Goal: Information Seeking & Learning: Compare options

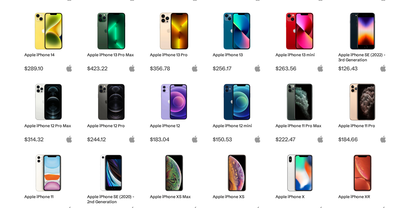
scroll to position [230, 0]
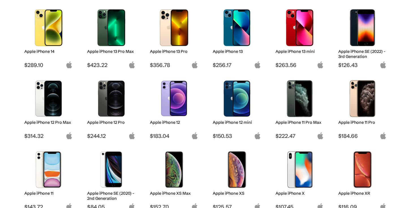
click at [55, 106] on img at bounding box center [49, 98] width 40 height 37
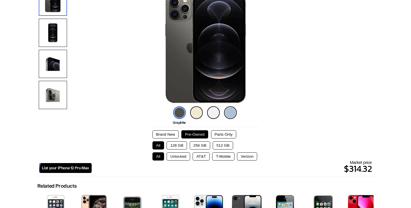
scroll to position [78, 0]
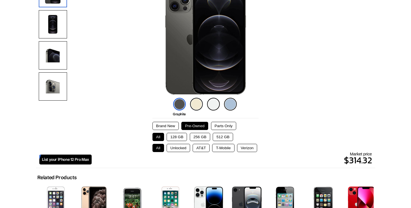
click at [194, 135] on button "256 GB" at bounding box center [200, 137] width 20 height 8
click at [183, 148] on button "Unlocked" at bounding box center [178, 148] width 23 height 8
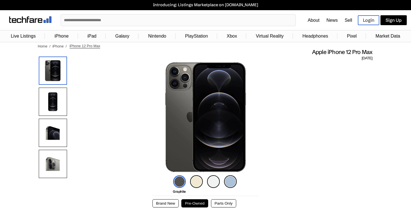
scroll to position [54, 0]
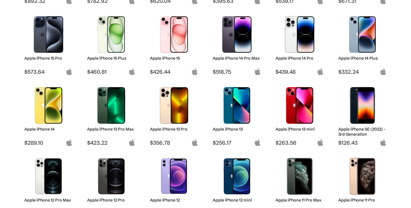
scroll to position [144, 0]
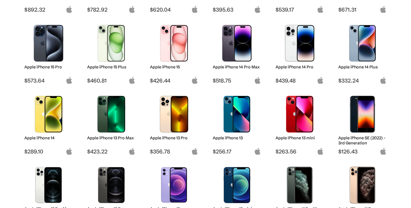
click at [235, 49] on img at bounding box center [237, 43] width 40 height 37
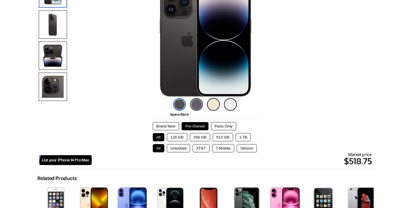
scroll to position [79, 0]
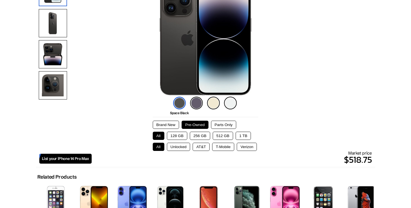
click at [197, 135] on button "256 GB" at bounding box center [200, 136] width 20 height 8
click at [182, 146] on button "Unlocked" at bounding box center [178, 147] width 23 height 8
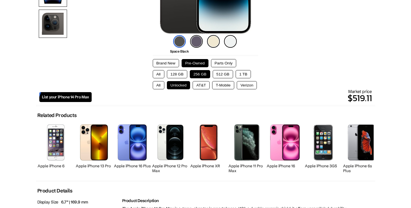
scroll to position [142, 0]
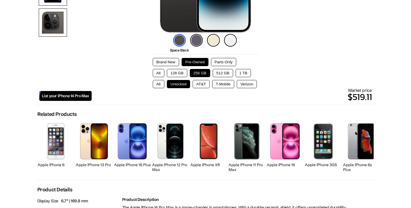
click at [194, 40] on img at bounding box center [196, 40] width 13 height 13
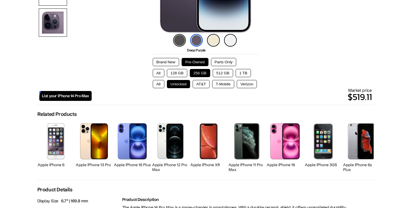
scroll to position [99, 0]
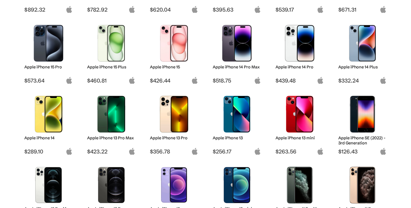
click at [173, 119] on img at bounding box center [174, 114] width 40 height 37
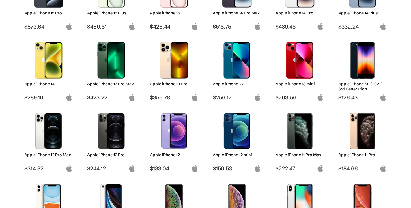
scroll to position [222, 0]
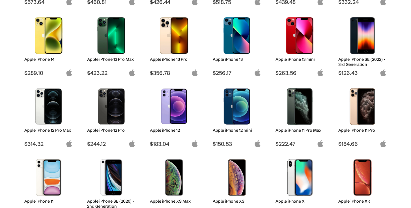
click at [49, 106] on img at bounding box center [49, 106] width 40 height 37
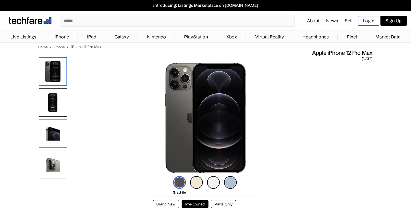
scroll to position [39, 0]
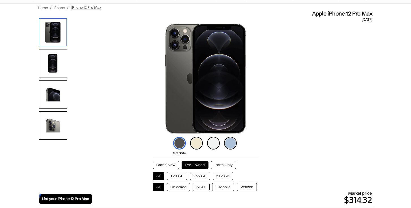
click at [231, 141] on img at bounding box center [230, 143] width 13 height 13
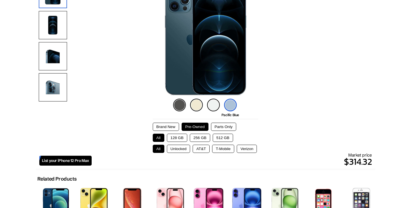
scroll to position [78, 0]
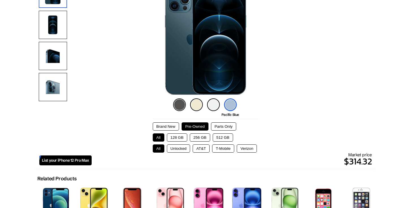
click at [191, 136] on button "256 GB" at bounding box center [200, 138] width 20 height 8
click at [171, 152] on button "Unlocked" at bounding box center [178, 149] width 23 height 8
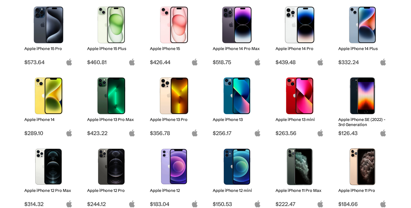
scroll to position [135, 0]
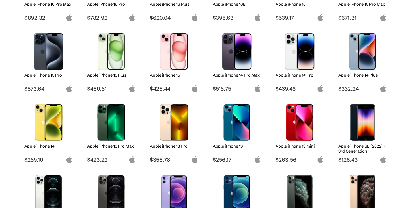
click at [234, 53] on img at bounding box center [237, 51] width 40 height 37
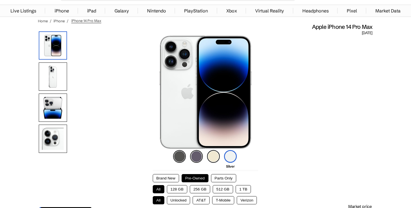
scroll to position [34, 0]
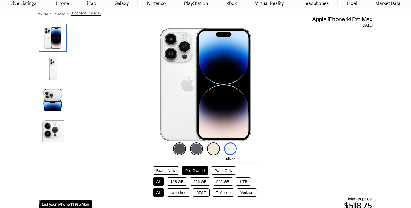
click at [177, 151] on img at bounding box center [179, 149] width 13 height 13
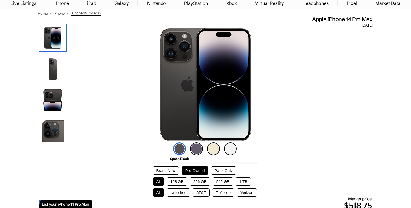
click at [197, 150] on img at bounding box center [196, 149] width 13 height 13
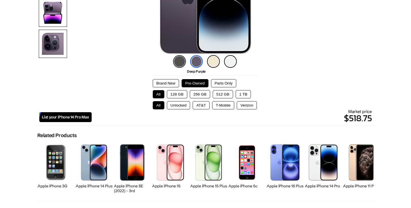
scroll to position [121, 0]
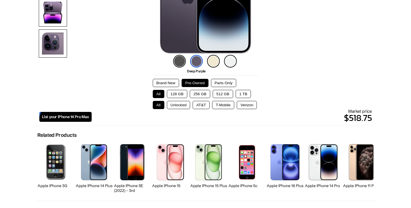
click at [200, 95] on button "256 GB" at bounding box center [200, 94] width 20 height 8
click at [179, 104] on button "Unlocked" at bounding box center [178, 105] width 23 height 8
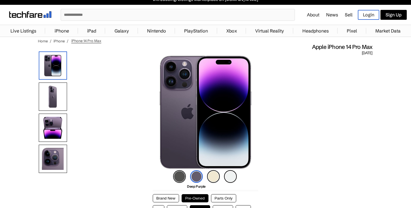
scroll to position [0, 0]
